Goal: Task Accomplishment & Management: Complete application form

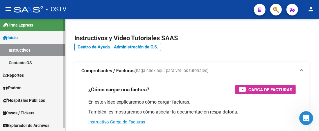
scroll to position [3, 0]
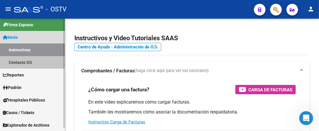
click at [31, 62] on link "Contacto OS" at bounding box center [32, 62] width 65 height 13
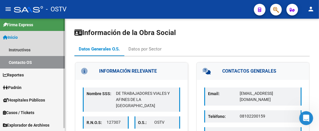
click at [17, 36] on span "Inicio" at bounding box center [10, 37] width 15 height 6
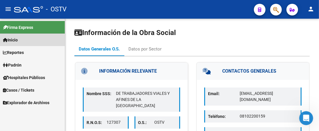
click at [6, 38] on icon at bounding box center [5, 40] width 5 height 4
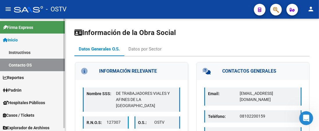
click at [15, 64] on link "Contacto OS" at bounding box center [32, 64] width 65 height 13
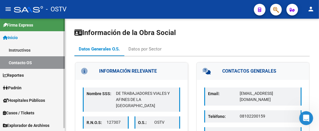
scroll to position [3, 0]
click at [46, 123] on span "Explorador de Archivos" at bounding box center [26, 125] width 47 height 6
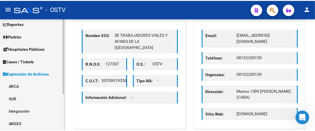
scroll to position [0, 0]
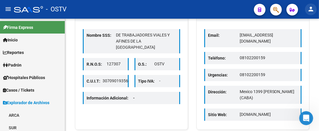
click at [313, 7] on mat-icon "person" at bounding box center [311, 9] width 7 height 7
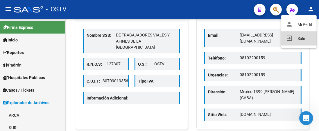
click at [298, 42] on button "exit_to_app Salir" at bounding box center [298, 38] width 35 height 14
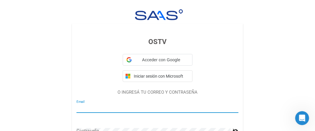
type input "asesoramiento@lealmedica.com.ar"
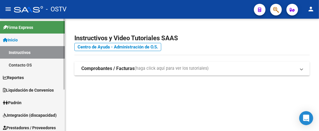
scroll to position [29, 0]
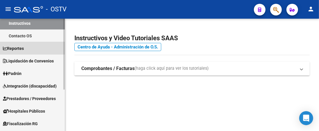
click at [35, 46] on link "Reportes" at bounding box center [32, 48] width 65 height 13
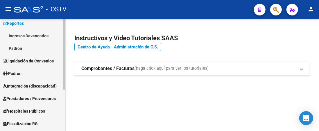
click at [34, 24] on link "Reportes" at bounding box center [32, 23] width 65 height 13
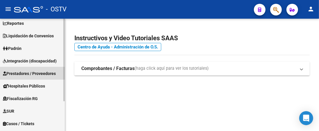
click at [32, 75] on span "Prestadores / Proveedores" at bounding box center [29, 73] width 53 height 6
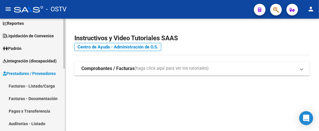
scroll to position [58, 0]
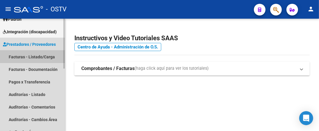
click at [26, 56] on link "Facturas - Listado/Carga" at bounding box center [32, 56] width 65 height 13
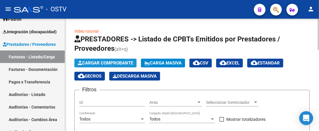
click at [102, 62] on span "Cargar Comprobante" at bounding box center [105, 62] width 55 height 5
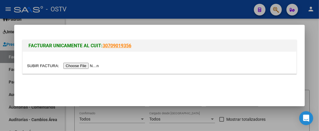
click at [86, 66] on input "file" at bounding box center [64, 66] width 74 height 6
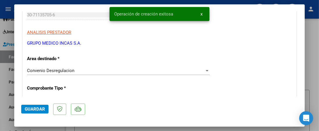
scroll to position [116, 0]
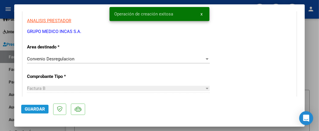
click at [30, 109] on span "Guardar" at bounding box center [35, 108] width 20 height 5
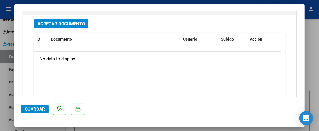
scroll to position [494, 0]
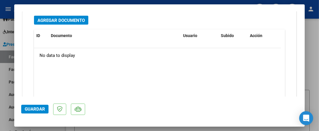
click at [33, 108] on span "Guardar" at bounding box center [35, 108] width 20 height 5
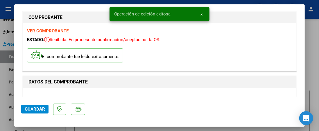
scroll to position [0, 0]
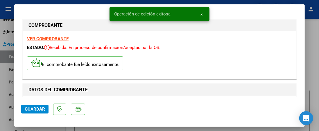
click at [311, 58] on div at bounding box center [159, 65] width 319 height 131
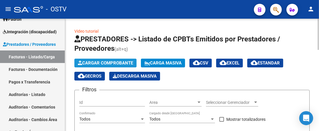
click at [112, 62] on span "Cargar Comprobante" at bounding box center [105, 62] width 55 height 5
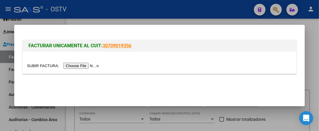
click at [311, 50] on div at bounding box center [159, 65] width 319 height 131
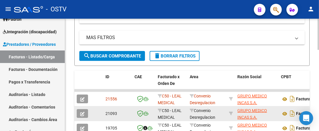
scroll to position [174, 0]
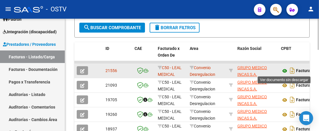
click at [285, 69] on icon at bounding box center [285, 70] width 8 height 7
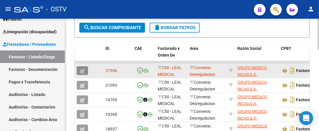
click at [81, 69] on icon "button" at bounding box center [82, 71] width 4 height 4
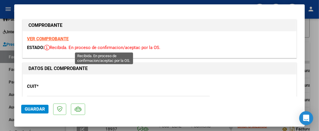
scroll to position [58, 0]
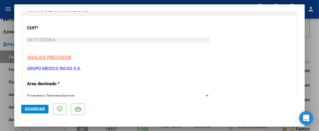
click at [314, 41] on div at bounding box center [159, 65] width 319 height 131
type input "$ 0,00"
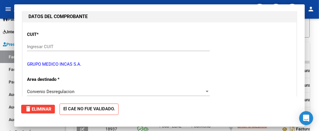
scroll to position [65, 0]
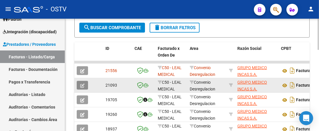
click at [82, 85] on icon "button" at bounding box center [82, 85] width 4 height 4
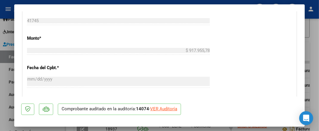
scroll to position [233, 0]
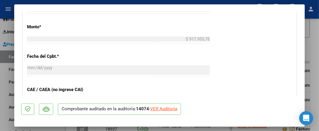
click at [315, 31] on div at bounding box center [159, 65] width 319 height 131
type input "$ 0,00"
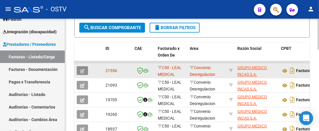
click at [84, 71] on icon "button" at bounding box center [82, 71] width 4 height 4
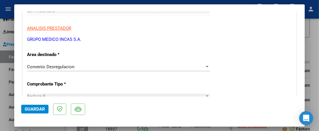
scroll to position [116, 0]
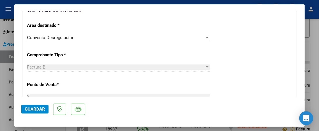
click at [205, 38] on div at bounding box center [207, 37] width 5 height 5
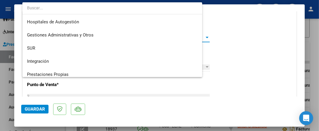
scroll to position [50, 0]
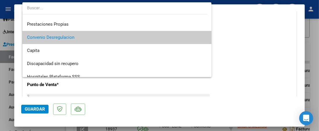
click at [232, 39] on div at bounding box center [159, 65] width 319 height 131
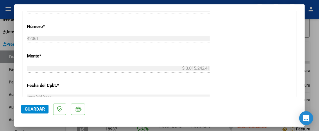
scroll to position [233, 0]
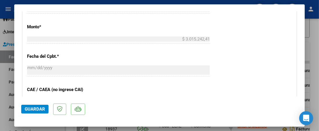
click at [314, 35] on div at bounding box center [159, 65] width 319 height 131
type input "$ 0,00"
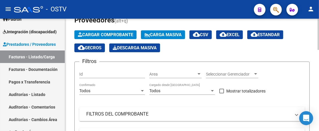
scroll to position [0, 0]
